Goal: Task Accomplishment & Management: Complete application form

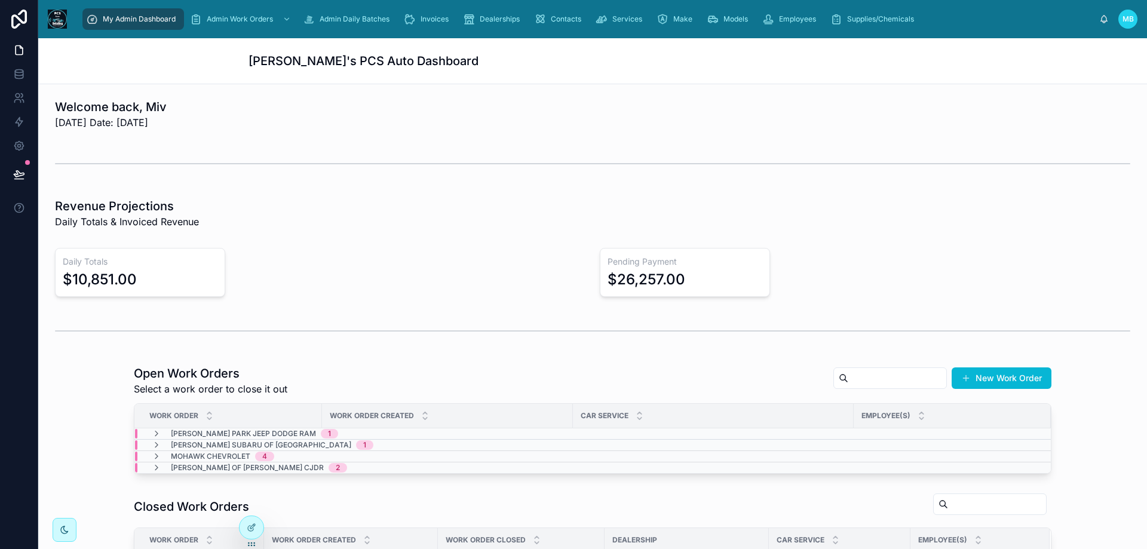
scroll to position [119, 0]
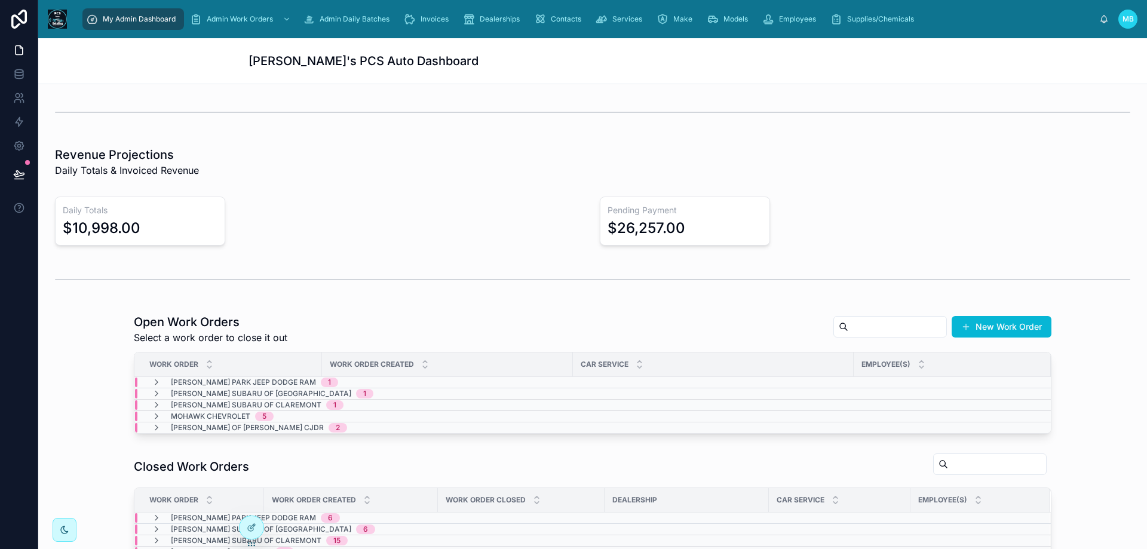
scroll to position [179, 0]
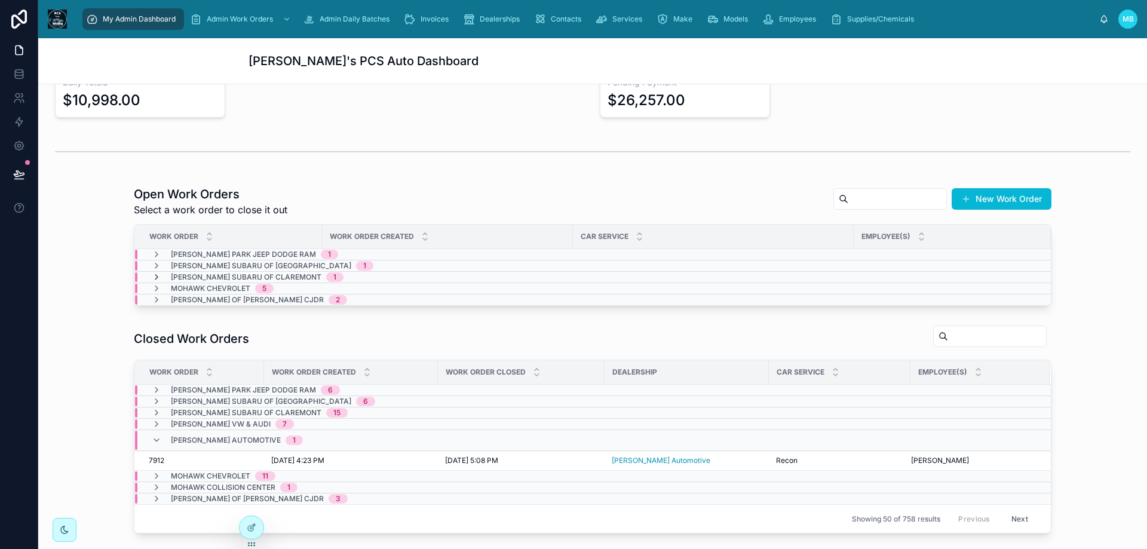
click at [152, 279] on icon at bounding box center [157, 277] width 10 height 10
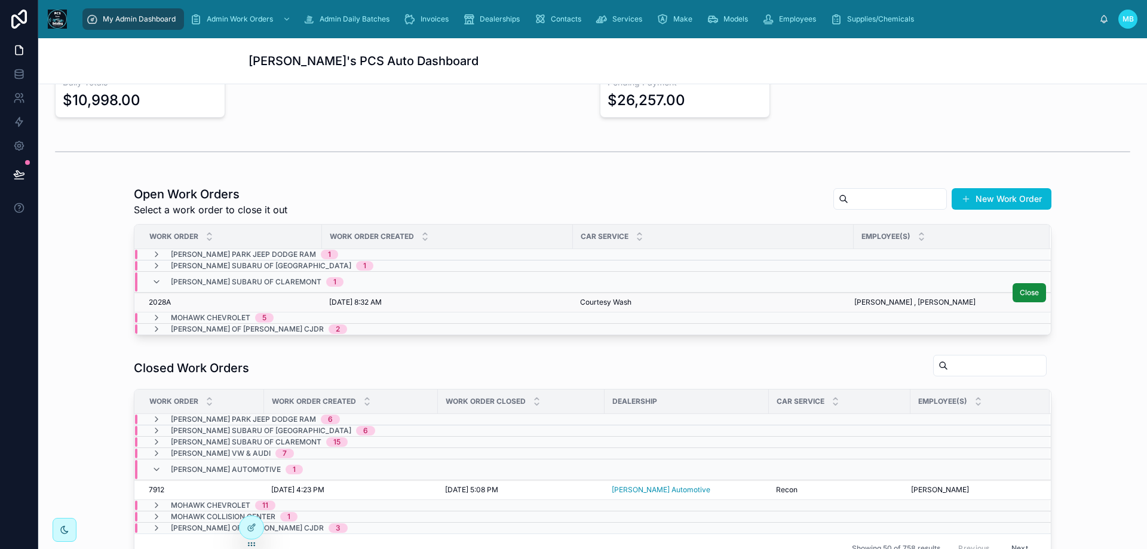
click at [157, 303] on span "2028A" at bounding box center [160, 302] width 22 height 10
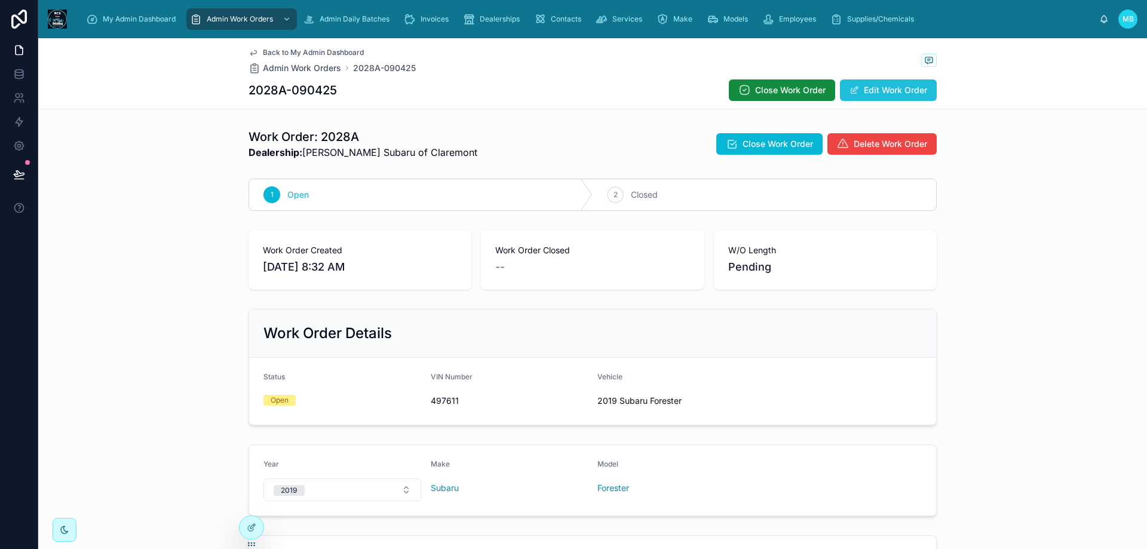
click at [871, 88] on button "Edit Work Order" at bounding box center [888, 90] width 97 height 22
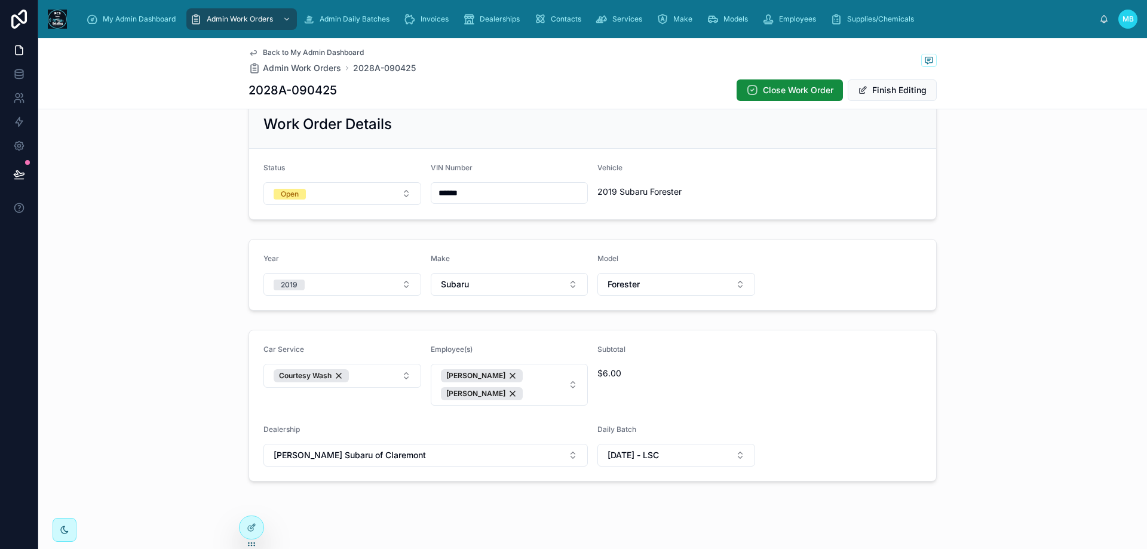
scroll to position [223, 0]
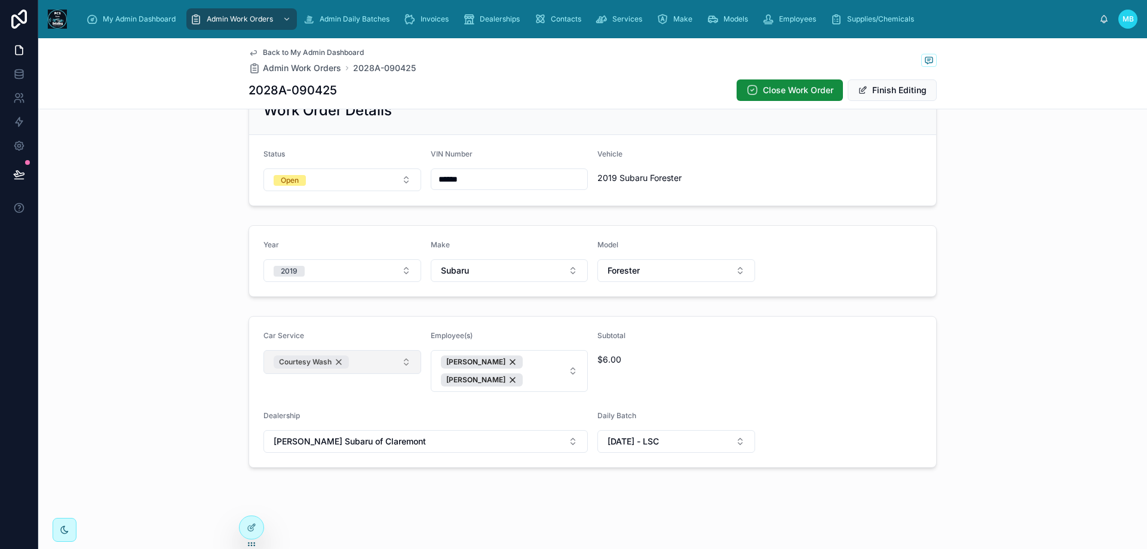
click at [333, 362] on div "Courtesy Wash" at bounding box center [311, 361] width 75 height 13
click at [329, 362] on button "Select Button" at bounding box center [342, 360] width 158 height 20
type input "***"
click at [312, 409] on span "UCD (Used Car Delivery)" at bounding box center [315, 407] width 97 height 12
click at [809, 375] on form "Car Service UCD (Used Car Delivery) Employee(s) Vanessa Santos Camila Ferreira …" at bounding box center [592, 392] width 687 height 151
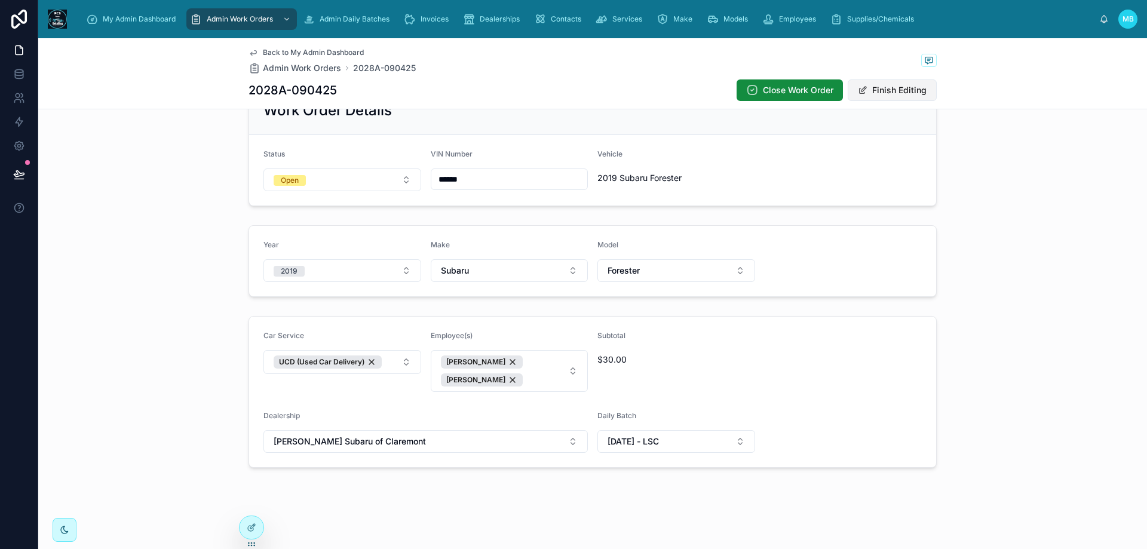
click at [881, 89] on button "Finish Editing" at bounding box center [892, 90] width 89 height 22
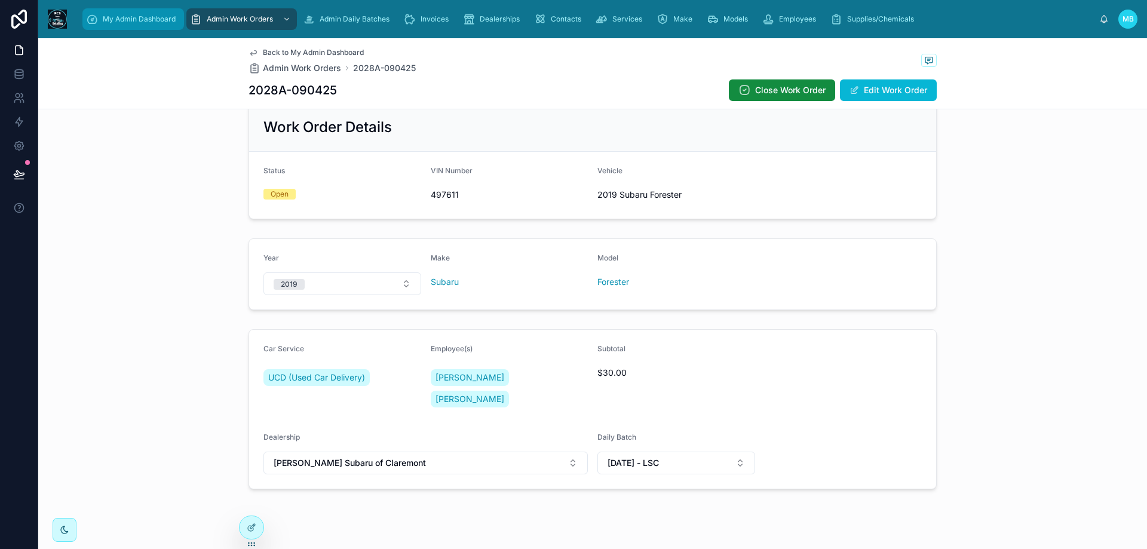
click at [97, 16] on icon "scrollable content" at bounding box center [92, 19] width 12 height 12
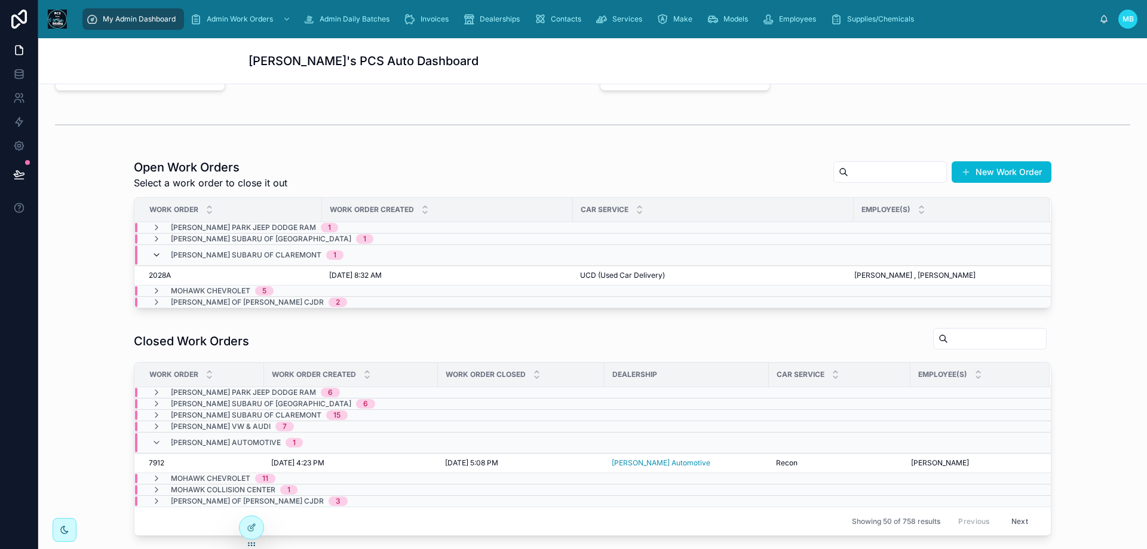
click at [152, 257] on icon at bounding box center [157, 255] width 10 height 10
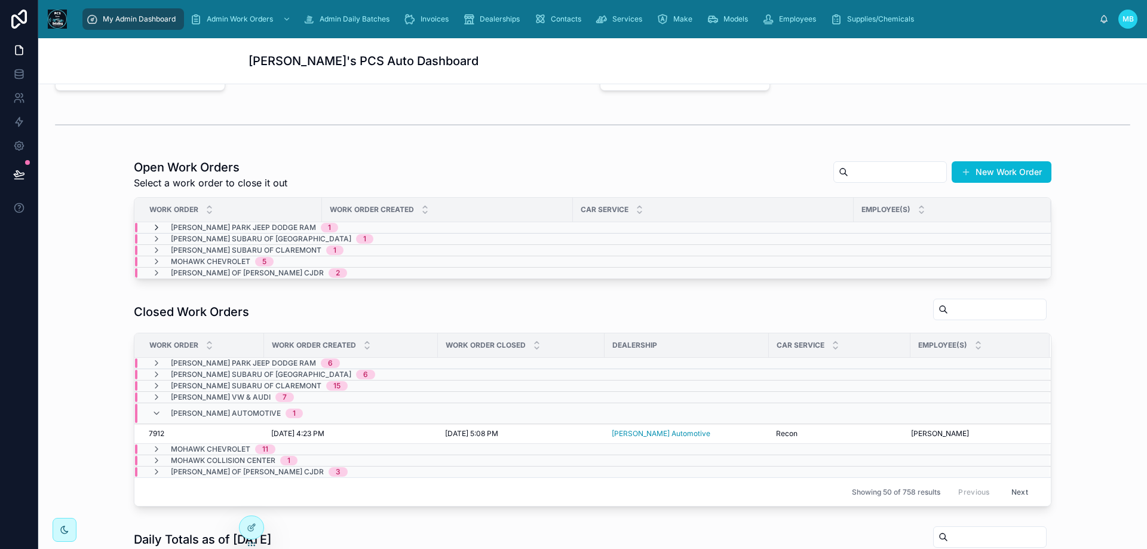
click at [154, 226] on icon at bounding box center [157, 228] width 10 height 10
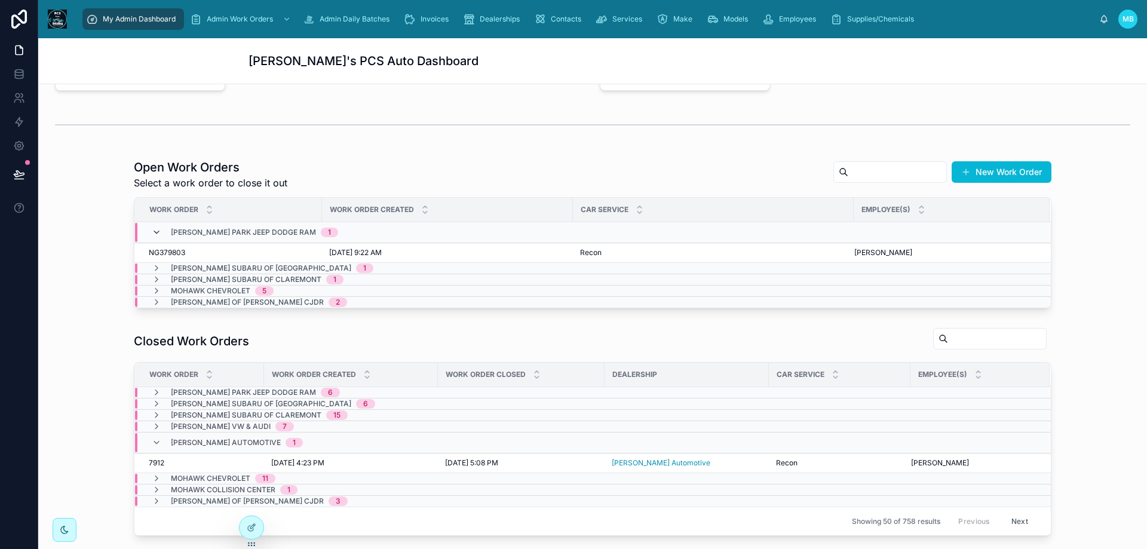
click at [152, 230] on icon at bounding box center [157, 233] width 10 height 10
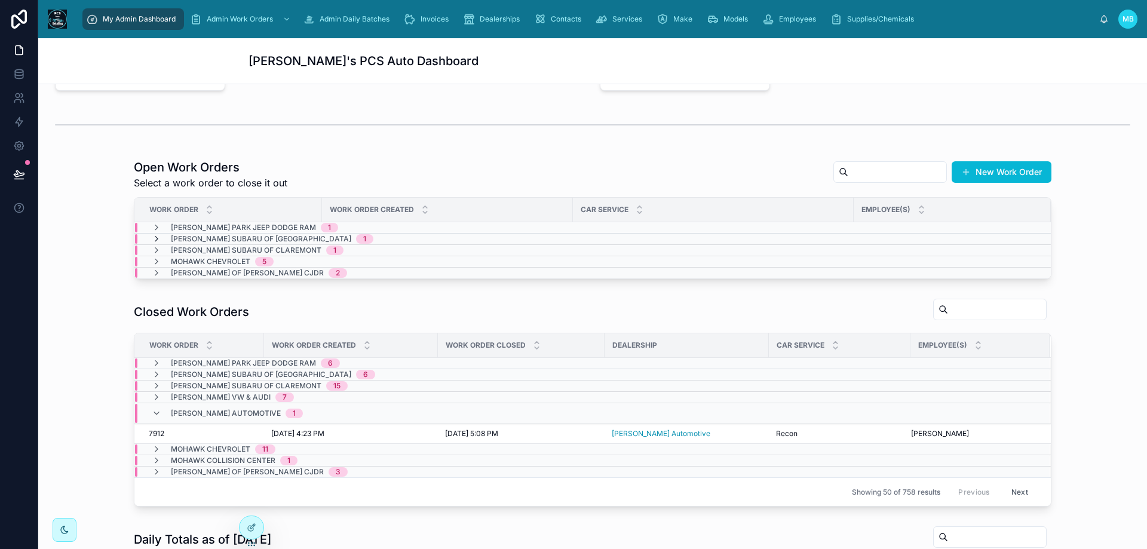
click at [152, 237] on icon at bounding box center [157, 239] width 10 height 10
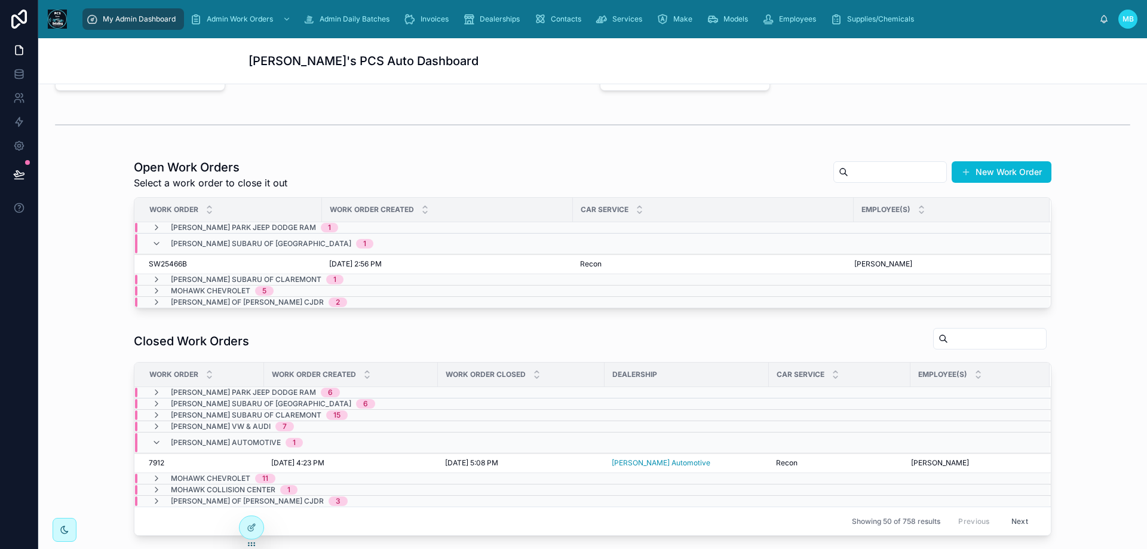
click at [152, 237] on div "Lundgren Subaru of Bennington 1" at bounding box center [263, 243] width 222 height 19
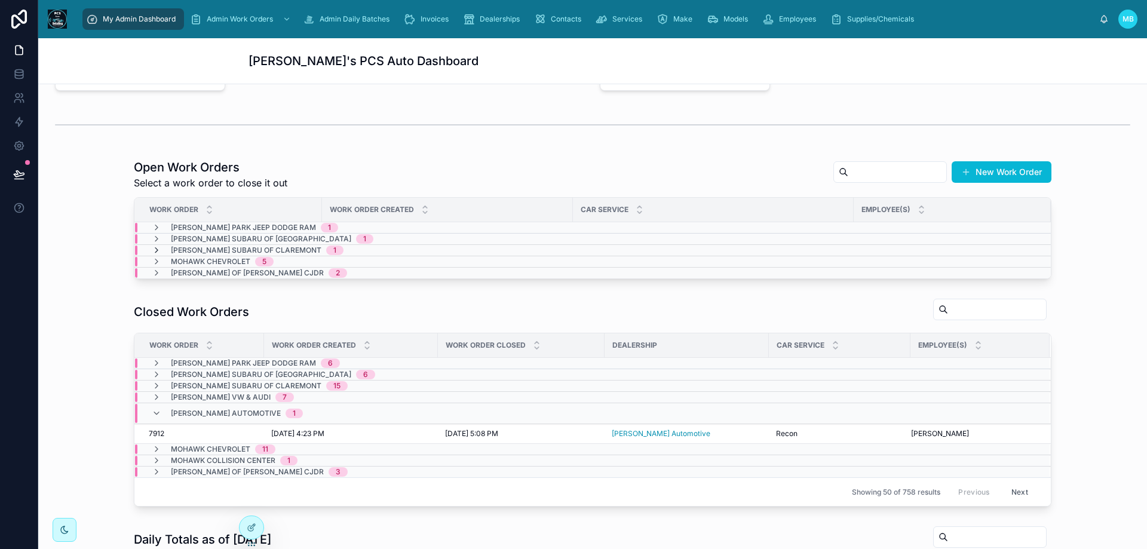
click at [152, 249] on icon at bounding box center [157, 251] width 10 height 10
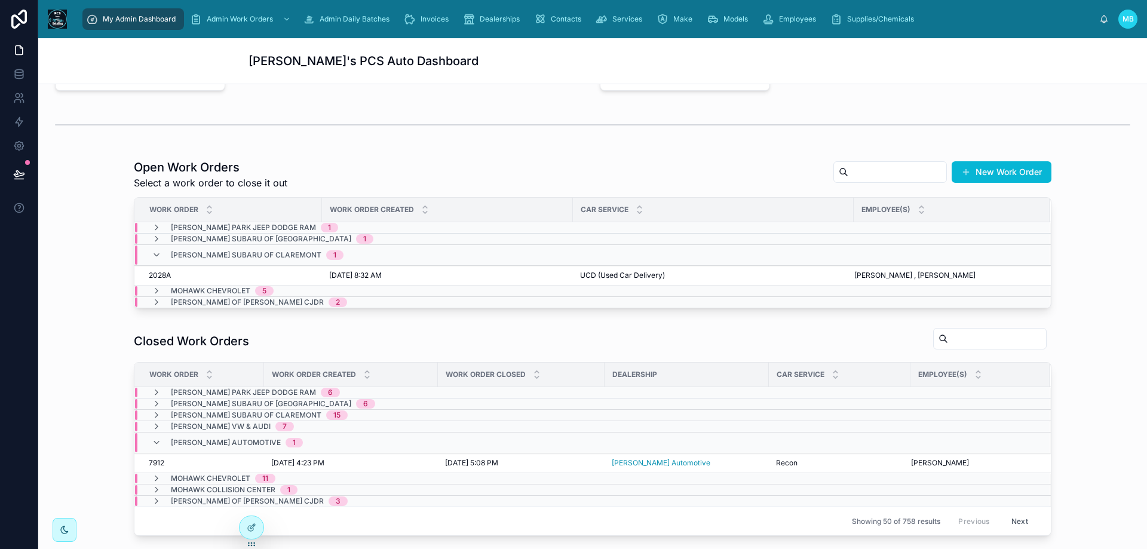
click at [152, 249] on div "Lundgren Subaru of Claremont 1" at bounding box center [248, 255] width 192 height 19
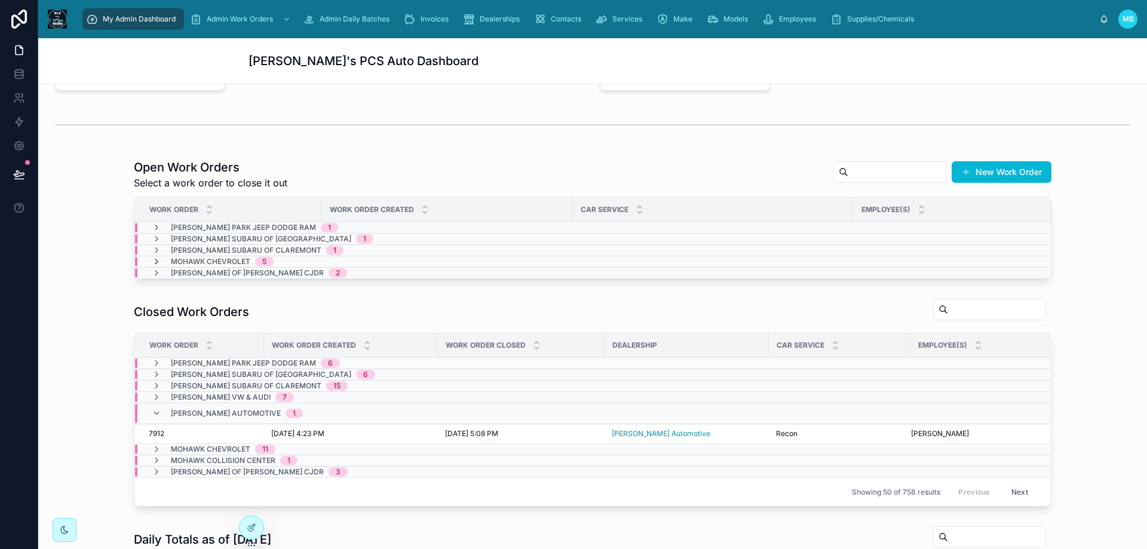
click at [152, 262] on icon at bounding box center [157, 262] width 10 height 10
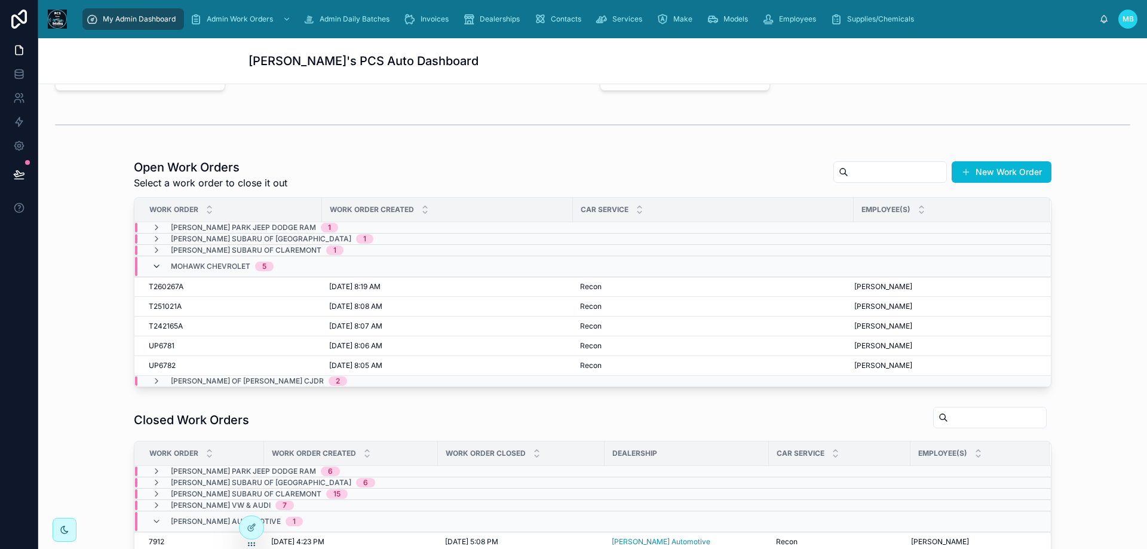
click at [152, 263] on icon at bounding box center [157, 267] width 10 height 10
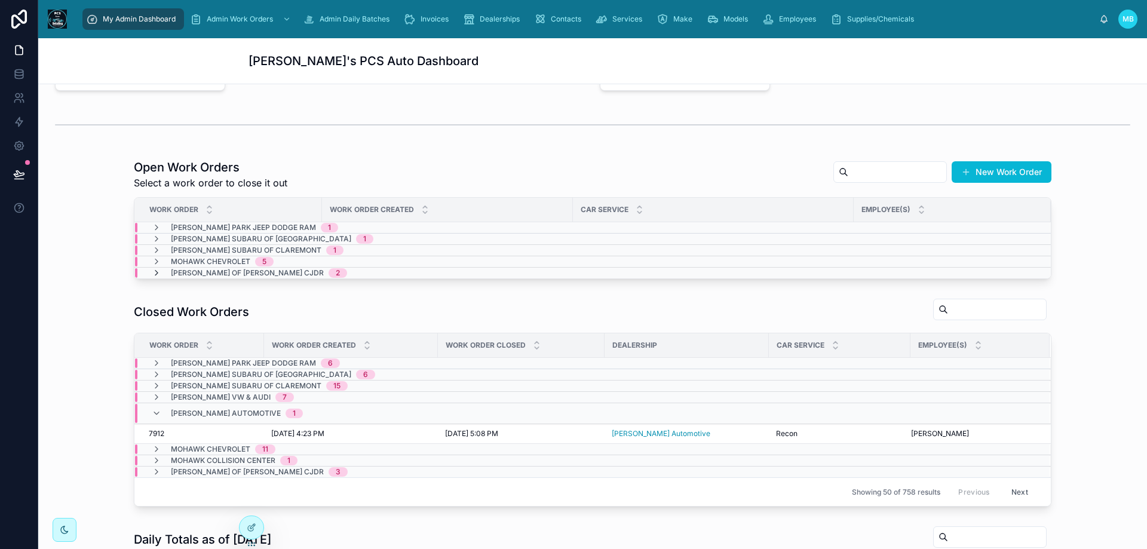
click at [152, 269] on icon at bounding box center [157, 273] width 10 height 10
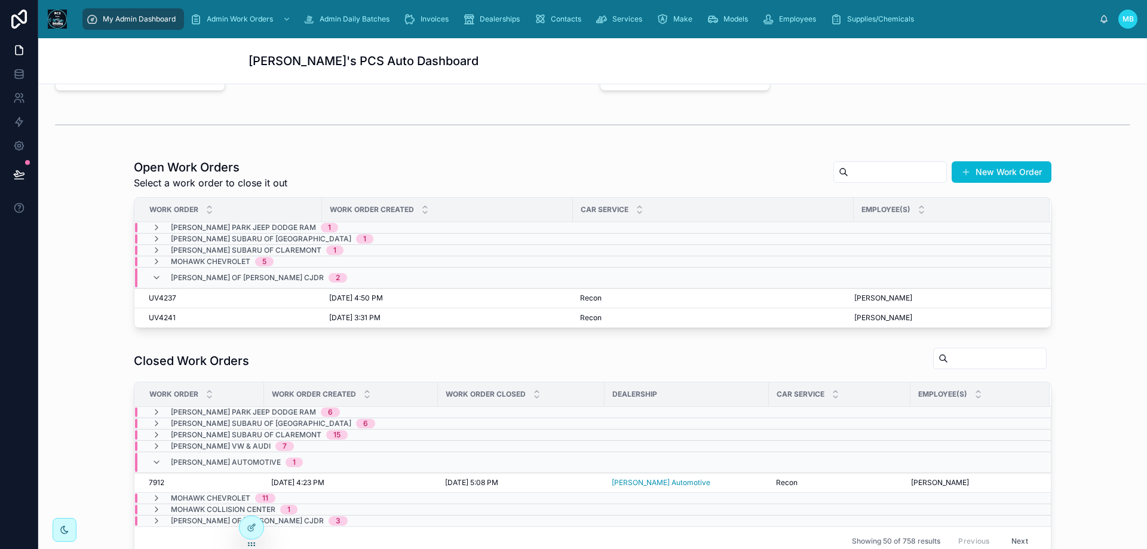
click at [152, 270] on div "Stephens of Bennington CJDR 2" at bounding box center [249, 277] width 195 height 19
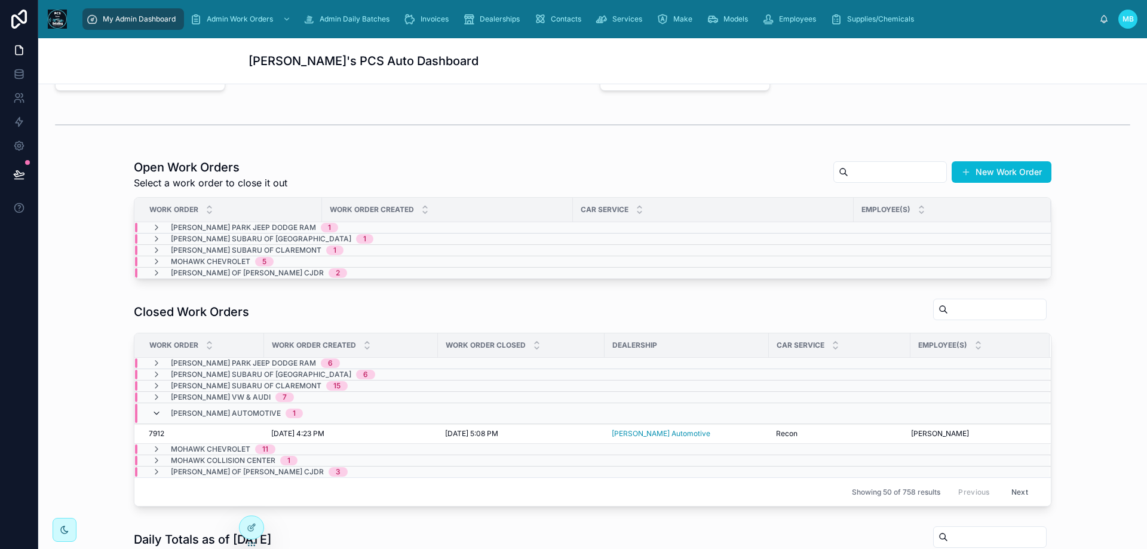
click at [154, 415] on icon at bounding box center [157, 414] width 10 height 10
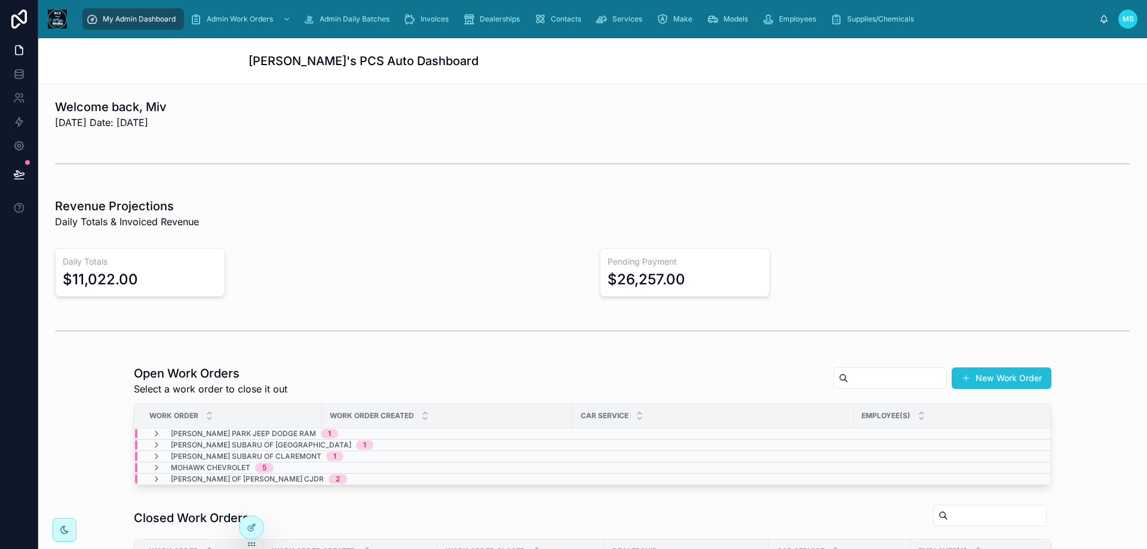
click at [1002, 375] on button "New Work Order" at bounding box center [1002, 378] width 100 height 22
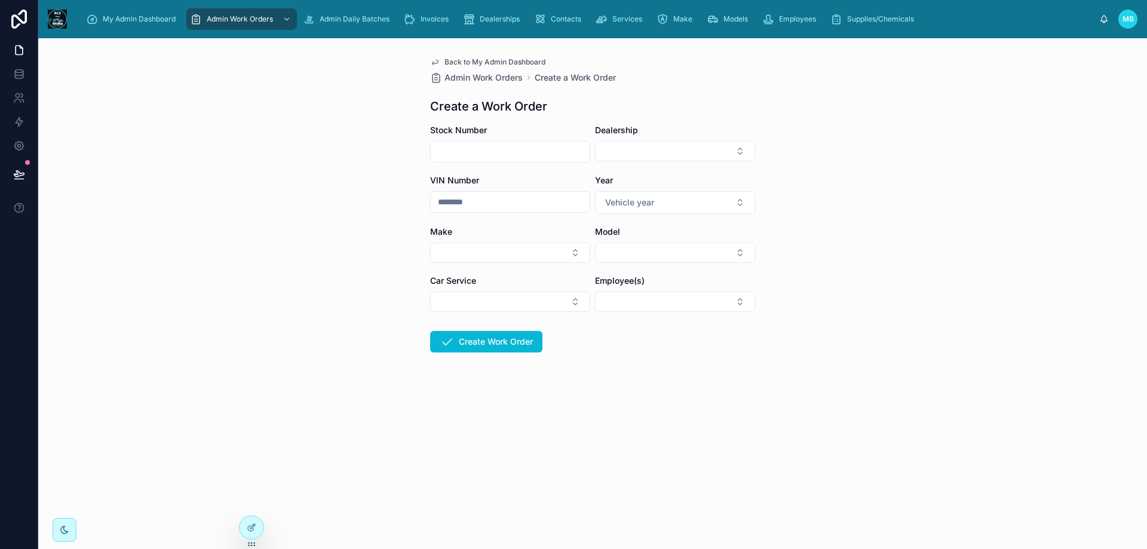
click at [489, 153] on input "text" at bounding box center [510, 151] width 159 height 17
type input "*******"
click at [661, 146] on button "Select Button" at bounding box center [675, 151] width 160 height 20
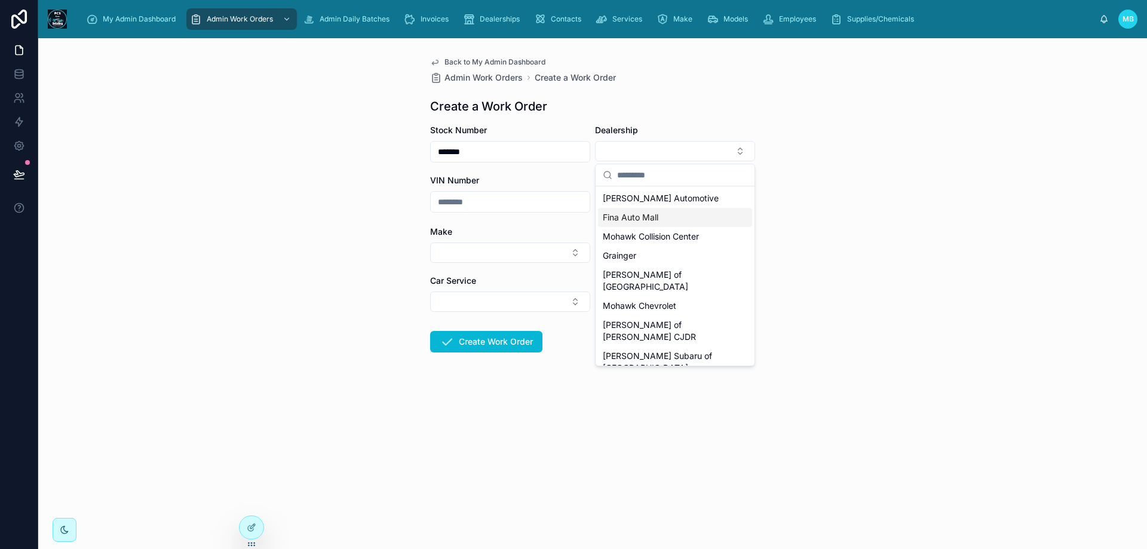
click at [650, 220] on span "Fina Auto Mall" at bounding box center [631, 217] width 56 height 12
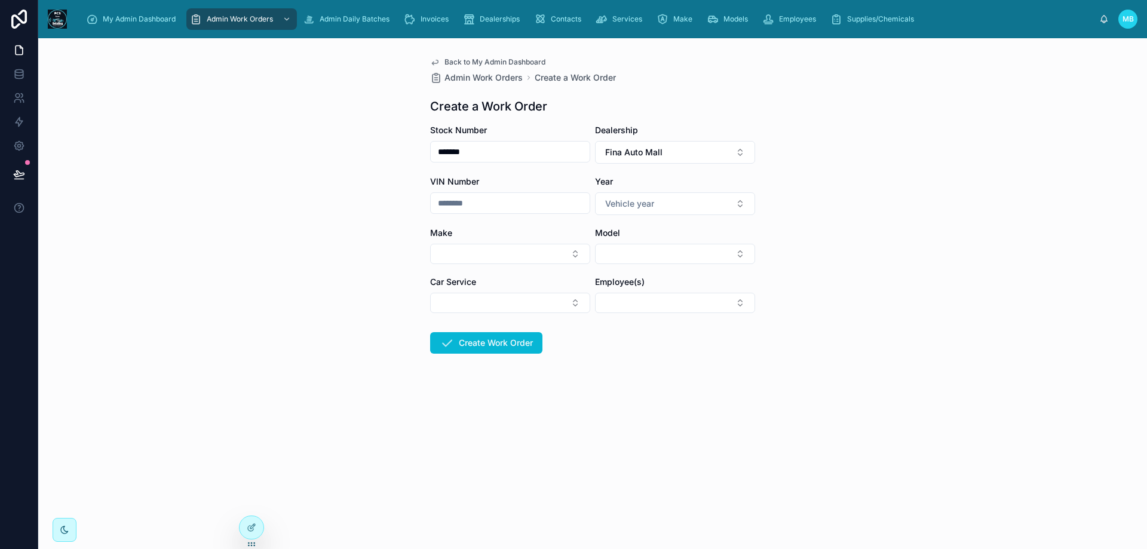
click at [499, 208] on input "text" at bounding box center [510, 203] width 159 height 17
type input "*"
type input "******"
click at [631, 207] on span "Vehicle year" at bounding box center [629, 204] width 49 height 12
click at [624, 343] on div "2022" at bounding box center [618, 341] width 17 height 11
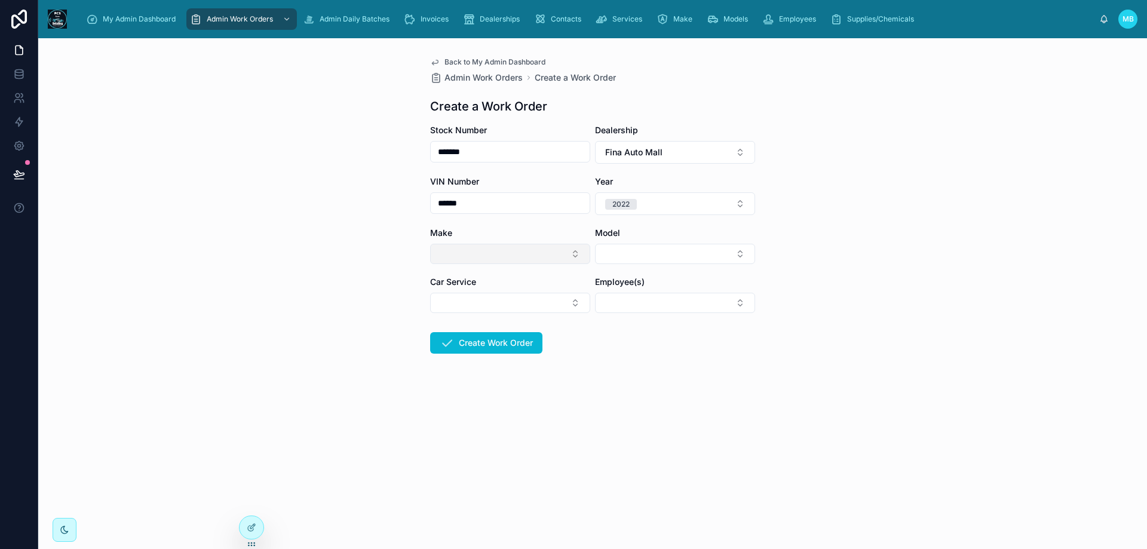
click at [463, 251] on button "Select Button" at bounding box center [510, 254] width 160 height 20
type input "***"
click at [447, 304] on span "Ram" at bounding box center [446, 301] width 17 height 12
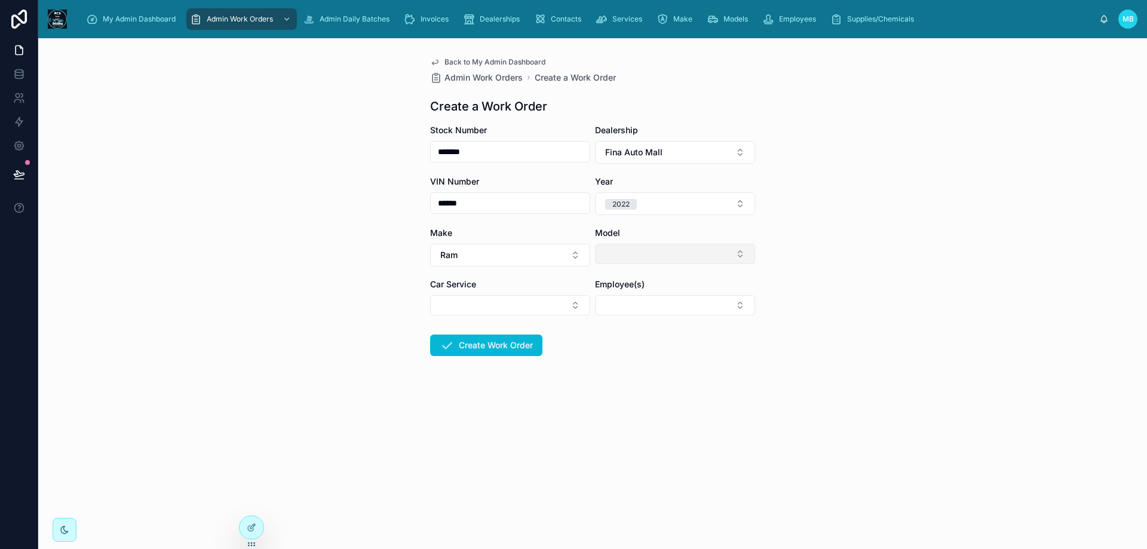
click at [692, 262] on button "Select Button" at bounding box center [675, 254] width 160 height 20
type input "****"
click at [608, 305] on span "1500" at bounding box center [612, 301] width 19 height 12
click at [490, 309] on button "Select Button" at bounding box center [510, 305] width 160 height 20
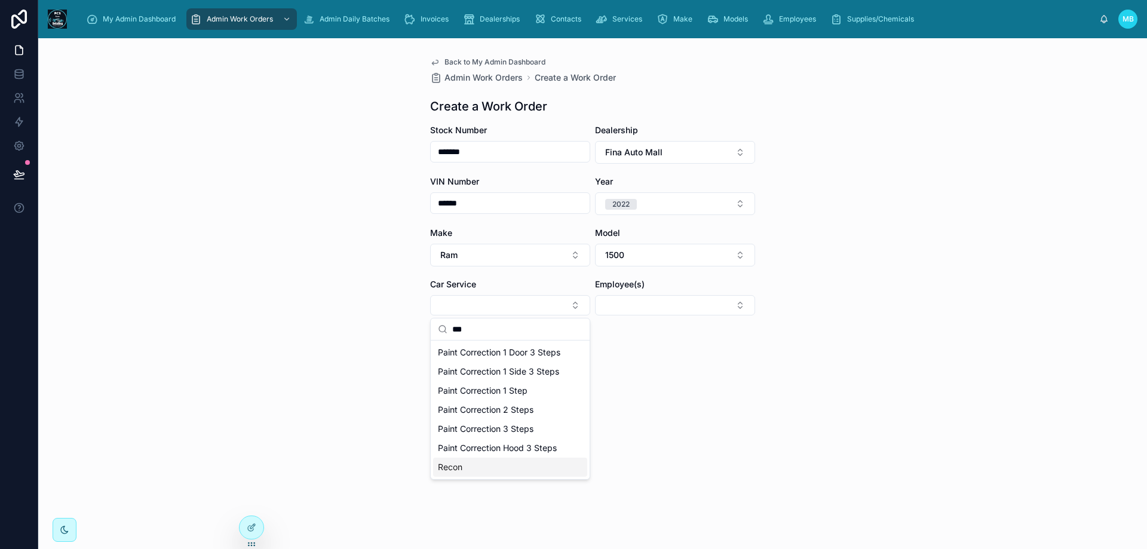
type input "***"
click at [449, 464] on span "Recon" at bounding box center [450, 467] width 24 height 12
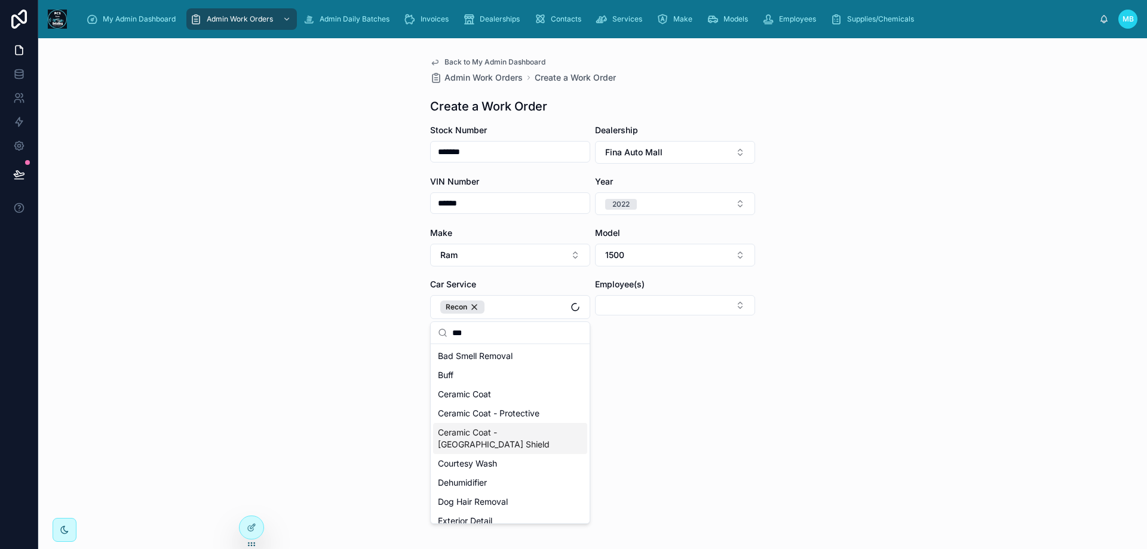
click at [785, 411] on div "Back to My Admin Dashboard Admin Work Orders Create a Work Order Create a Work …" at bounding box center [592, 293] width 1109 height 511
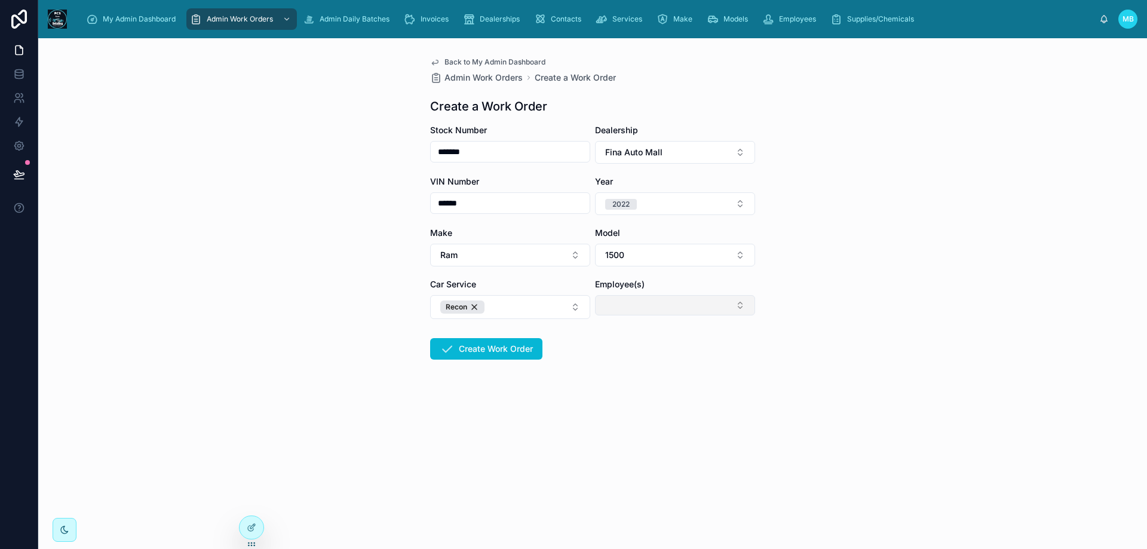
click at [633, 302] on button "Select Button" at bounding box center [675, 305] width 160 height 20
type input "****"
drag, startPoint x: 628, startPoint y: 370, endPoint x: 591, endPoint y: 380, distance: 37.7
click at [627, 370] on span "[PERSON_NAME]" at bounding box center [637, 372] width 69 height 12
click at [518, 403] on form "Stock Number ******* Dealership Fina Auto Mall VIN Number ****** Year [DATE] Ma…" at bounding box center [592, 280] width 325 height 312
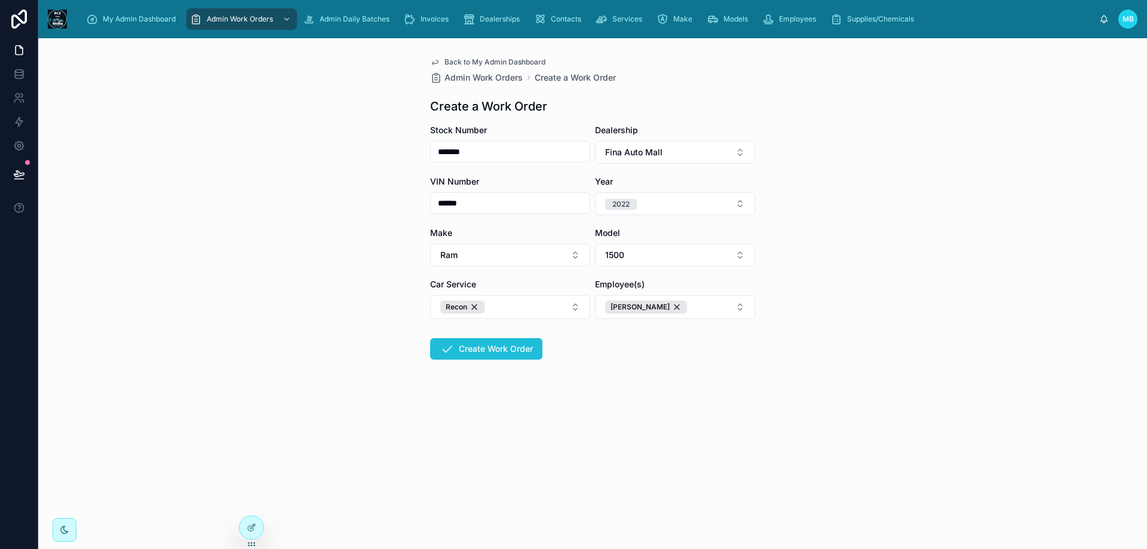
click at [492, 352] on button "Create Work Order" at bounding box center [486, 349] width 112 height 22
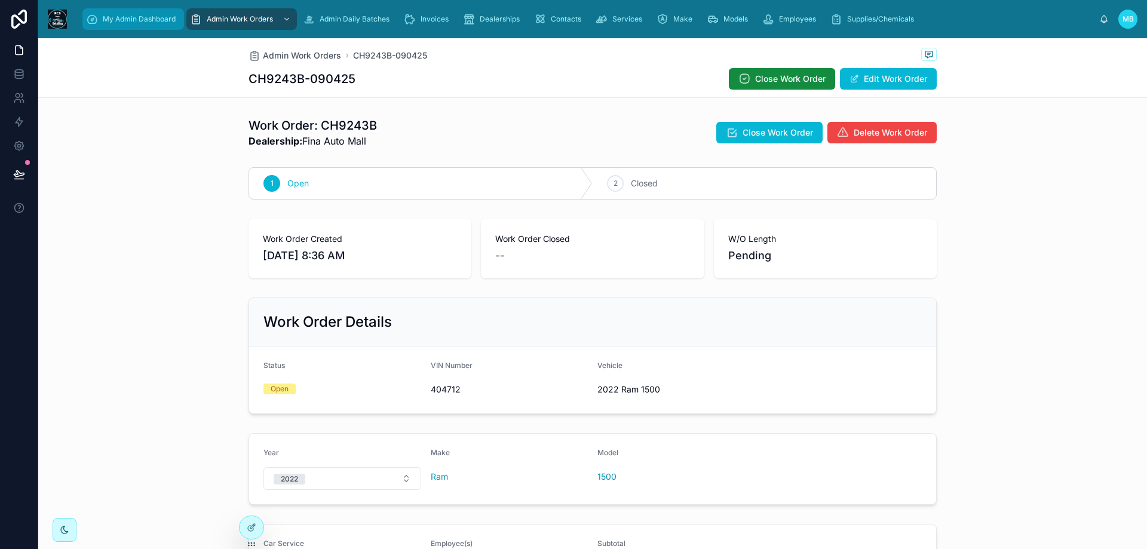
click at [122, 14] on span "My Admin Dashboard" at bounding box center [139, 19] width 73 height 10
